Goal: Information Seeking & Learning: Learn about a topic

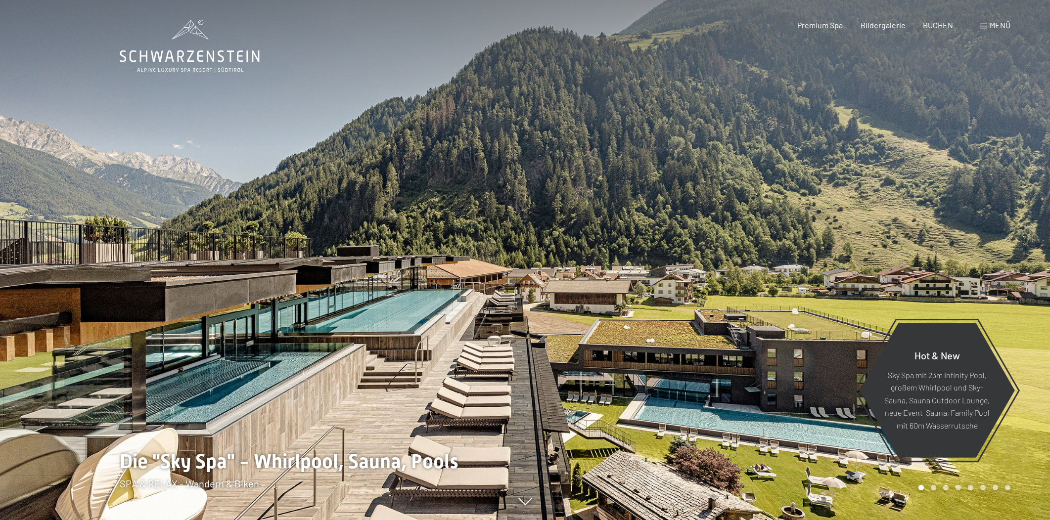
click at [990, 26] on span "Menü" at bounding box center [1000, 24] width 21 height 9
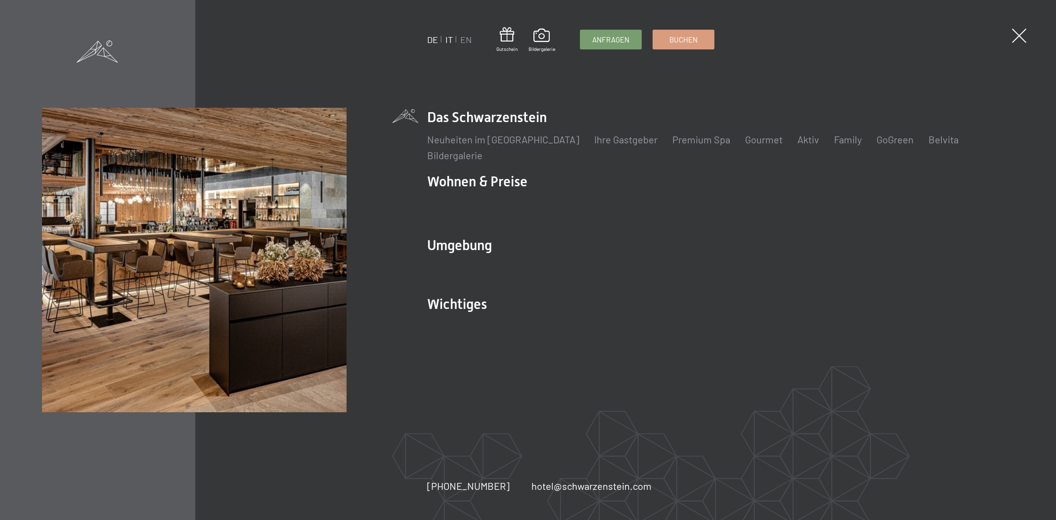
click at [450, 37] on link "IT" at bounding box center [449, 39] width 7 height 11
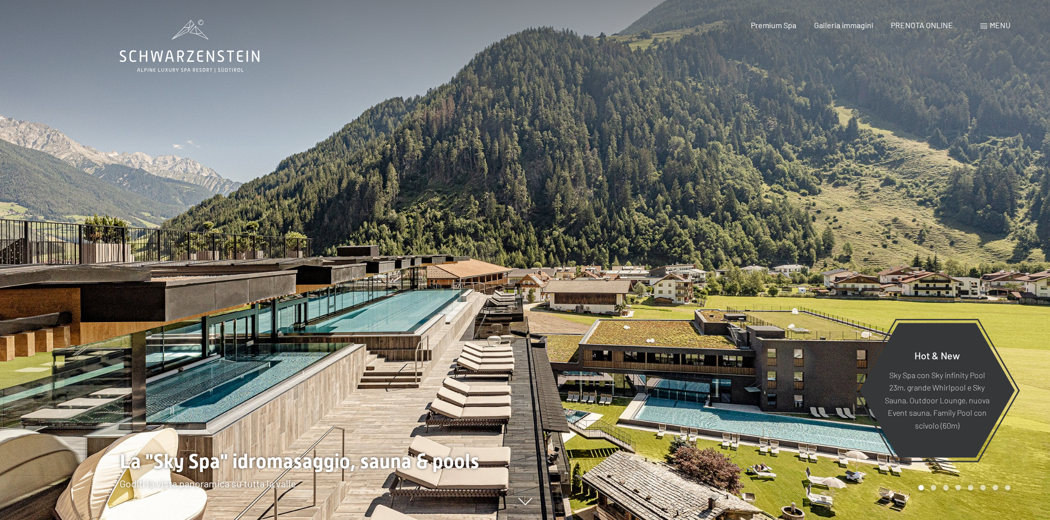
click at [776, 30] on div "Premium Spa" at bounding box center [773, 25] width 45 height 11
click at [777, 23] on span "Premium Spa" at bounding box center [773, 23] width 45 height 9
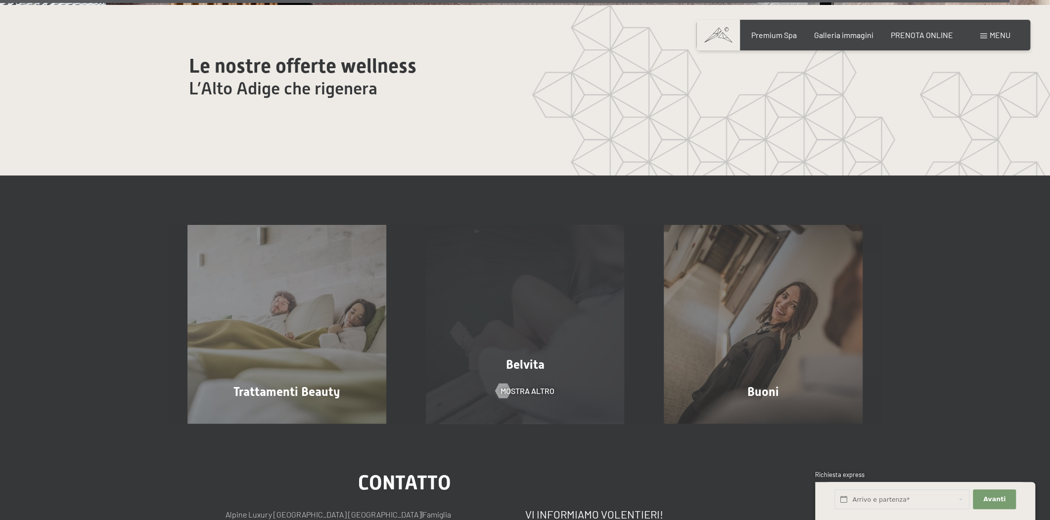
scroll to position [7446, 0]
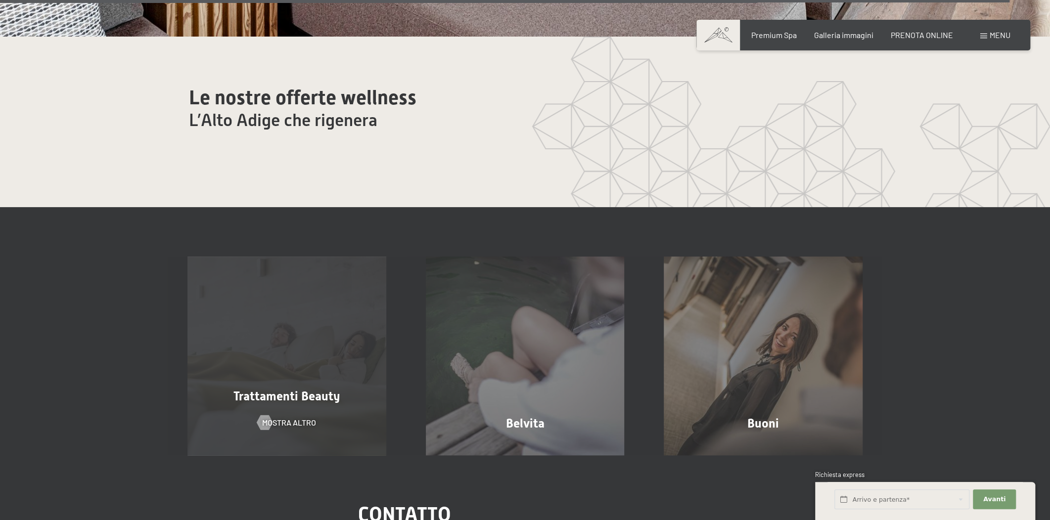
click at [289, 388] on div "Trattamenti Beauty" at bounding box center [287, 396] width 238 height 17
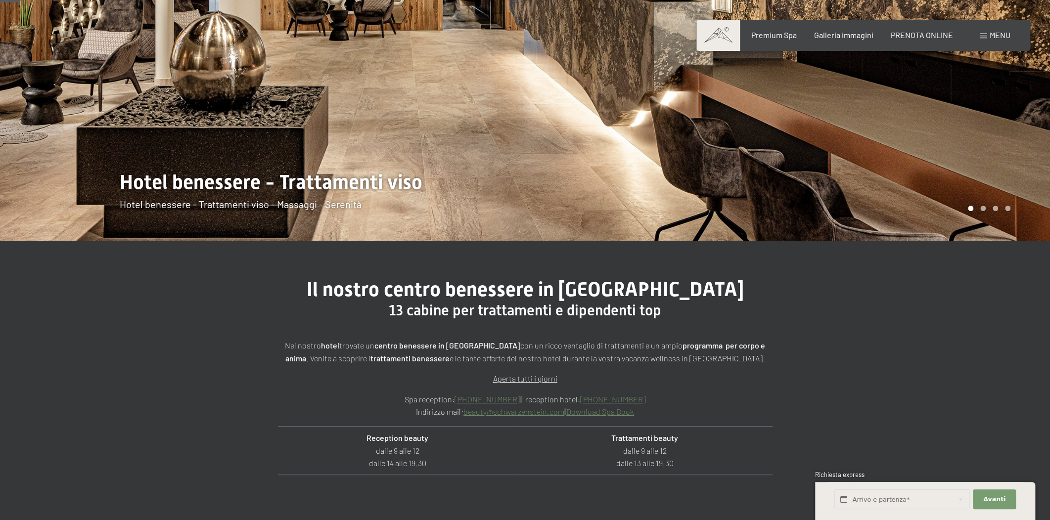
click at [355, 386] on div "Nel nostro hotel trovate un centro benessere in Trentino Alto Adige con un ricc…" at bounding box center [525, 422] width 495 height 166
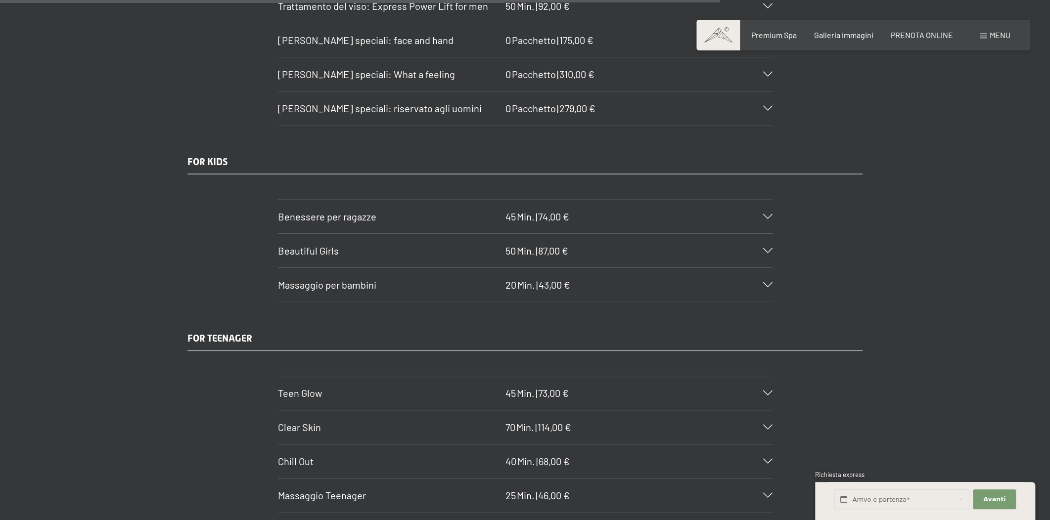
scroll to position [5380, 0]
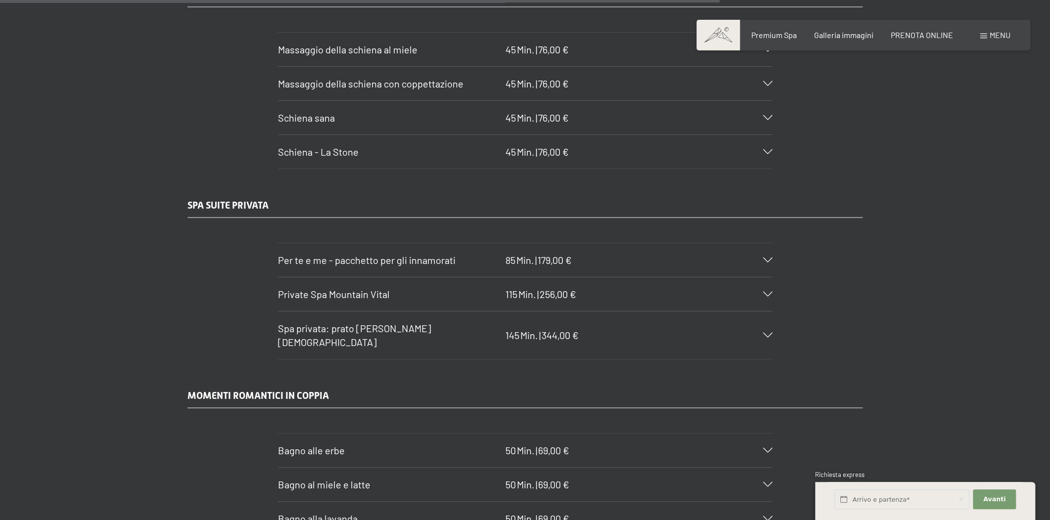
click at [479, 287] on h3 "Private Spa Mountain Vital" at bounding box center [389, 294] width 223 height 14
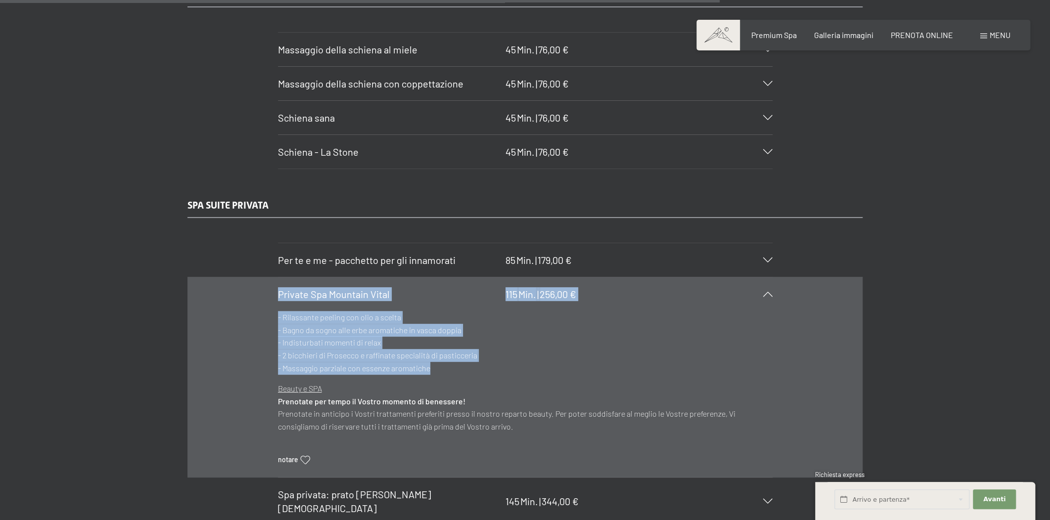
drag, startPoint x: 279, startPoint y: 259, endPoint x: 442, endPoint y: 339, distance: 181.4
click at [442, 339] on section "Private Spa Mountain Vital 115 Min. | 256,00 € - Rilassante peeling con olio a …" at bounding box center [525, 377] width 495 height 201
copy section "Private Spa Mountain Vital 115 Min. | 256,00 € - Rilassante peeling con olio a …"
click at [278, 311] on p "- Rilassante peeling con olio a scelta - Bagno da sogno alle erbe aromatiche in…" at bounding box center [525, 342] width 495 height 63
click at [285, 311] on p "- Rilassante peeling con olio a scelta - Bagno da sogno alle erbe aromatiche in…" at bounding box center [525, 342] width 495 height 63
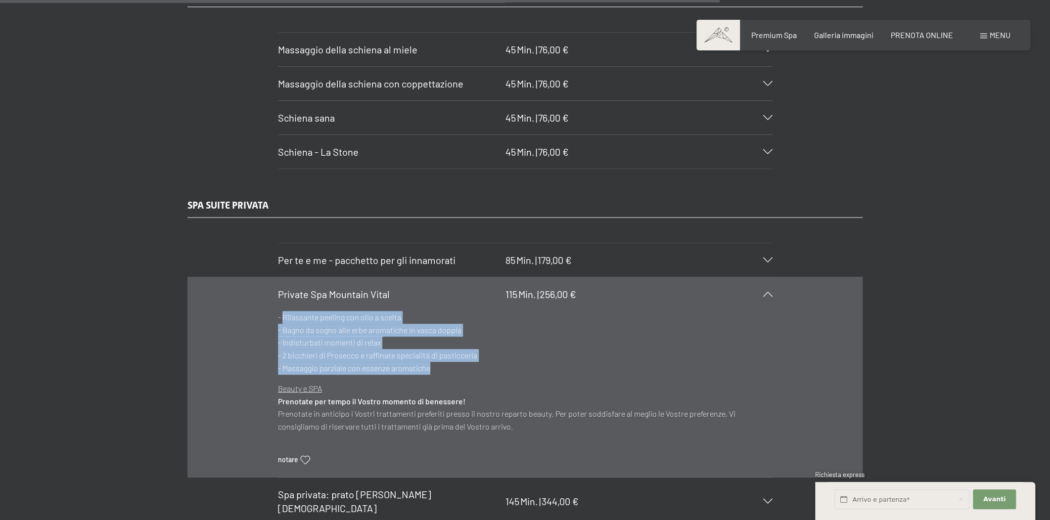
drag, startPoint x: 283, startPoint y: 281, endPoint x: 440, endPoint y: 328, distance: 164.1
click at [440, 328] on p "- Rilassante peeling con olio a scelta - Bagno da sogno alle erbe aromatiche in…" at bounding box center [525, 342] width 495 height 63
copy p "Rilassante peeling con olio a scelta - Bagno da sogno alle erbe aromatiche in v…"
